Goal: Check status: Check status

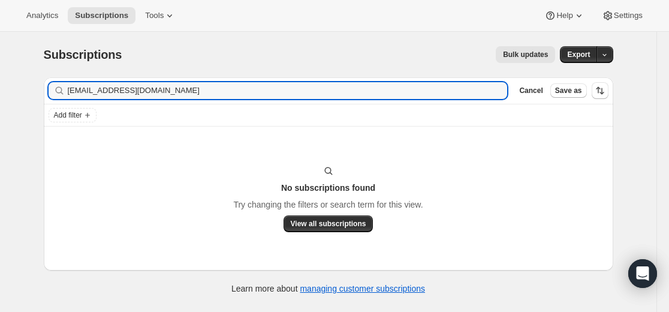
click at [196, 89] on input "Sewebb1@gmail.com" at bounding box center [288, 90] width 440 height 17
type input "[EMAIL_ADDRESS][DOMAIN_NAME]"
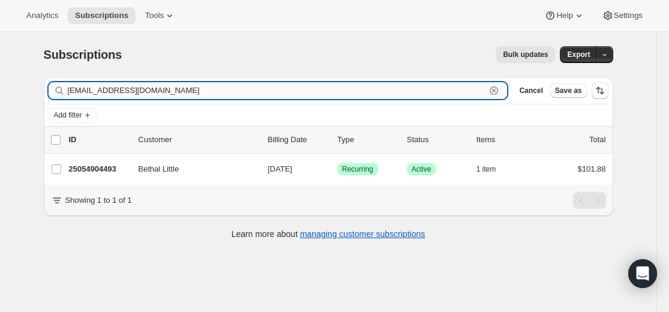
click at [181, 92] on input "[EMAIL_ADDRESS][DOMAIN_NAME]" at bounding box center [277, 90] width 419 height 17
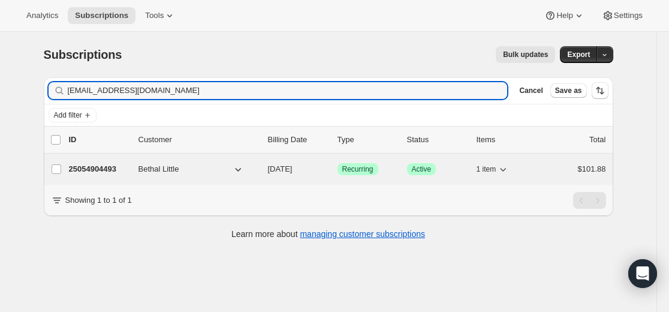
click at [109, 169] on p "25054904493" at bounding box center [99, 169] width 60 height 12
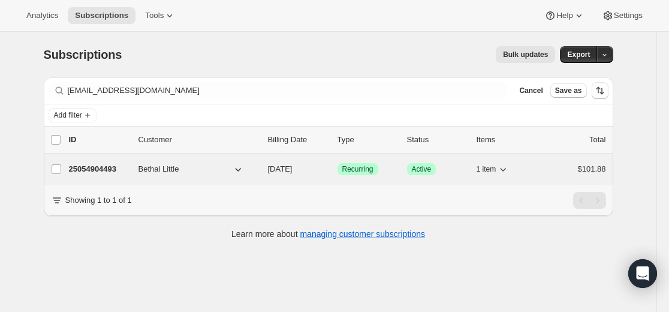
click at [117, 170] on p "25054904493" at bounding box center [99, 169] width 60 height 12
